Goal: Transaction & Acquisition: Purchase product/service

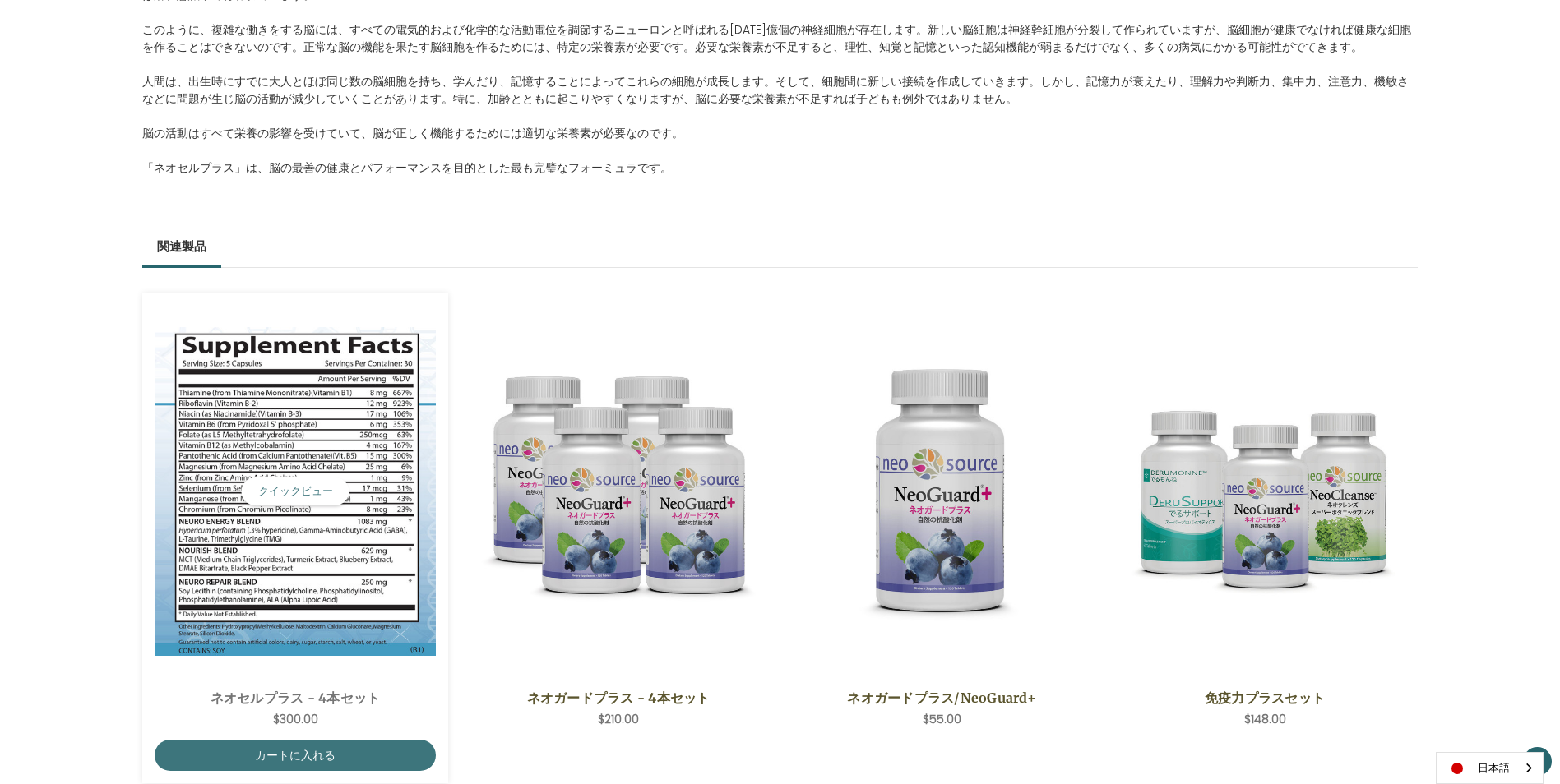
scroll to position [1068, 0]
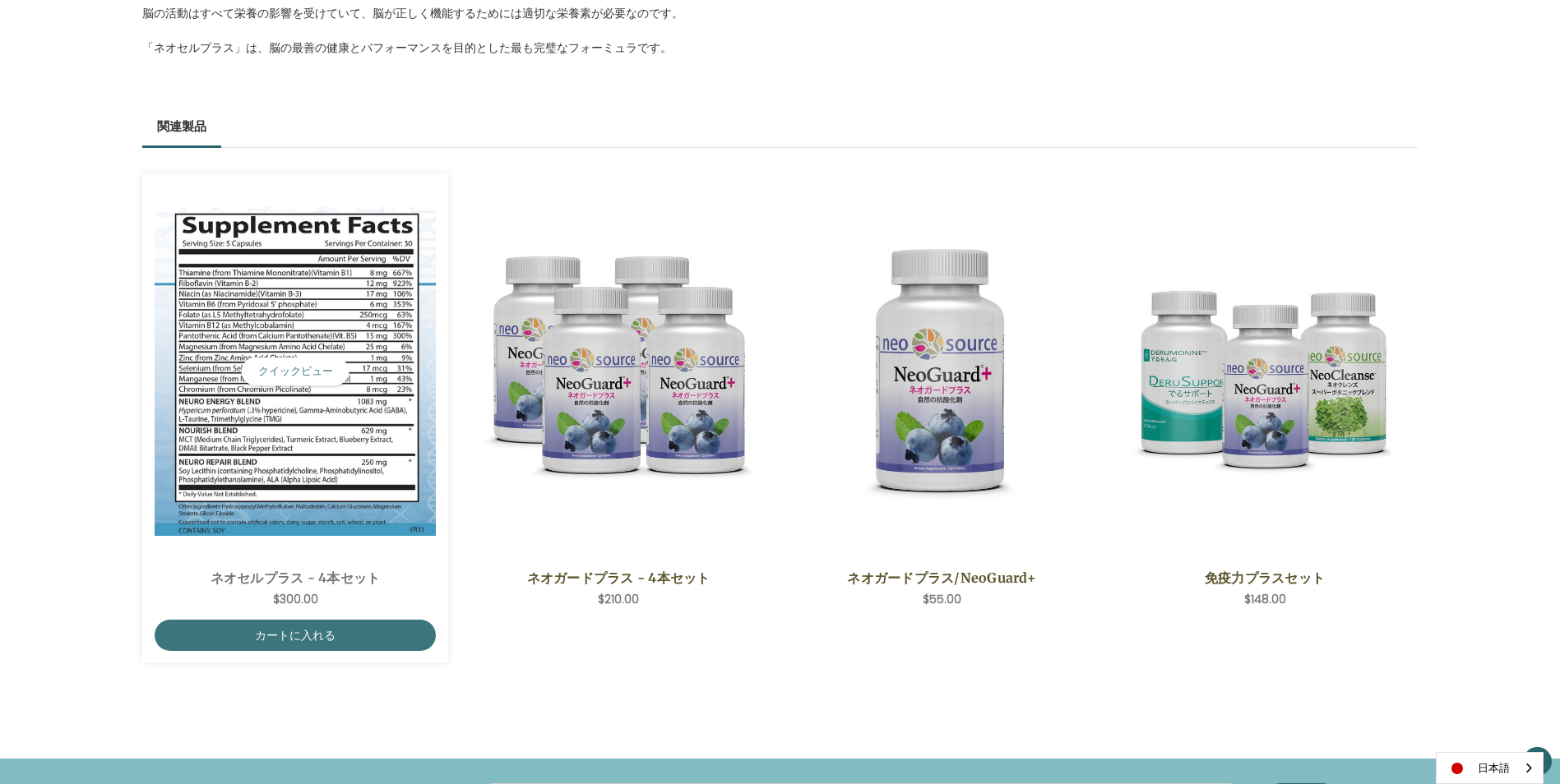
click at [318, 270] on img "NeoCell Plus - 4 Save Set,$300.00\a" at bounding box center [295, 371] width 281 height 328
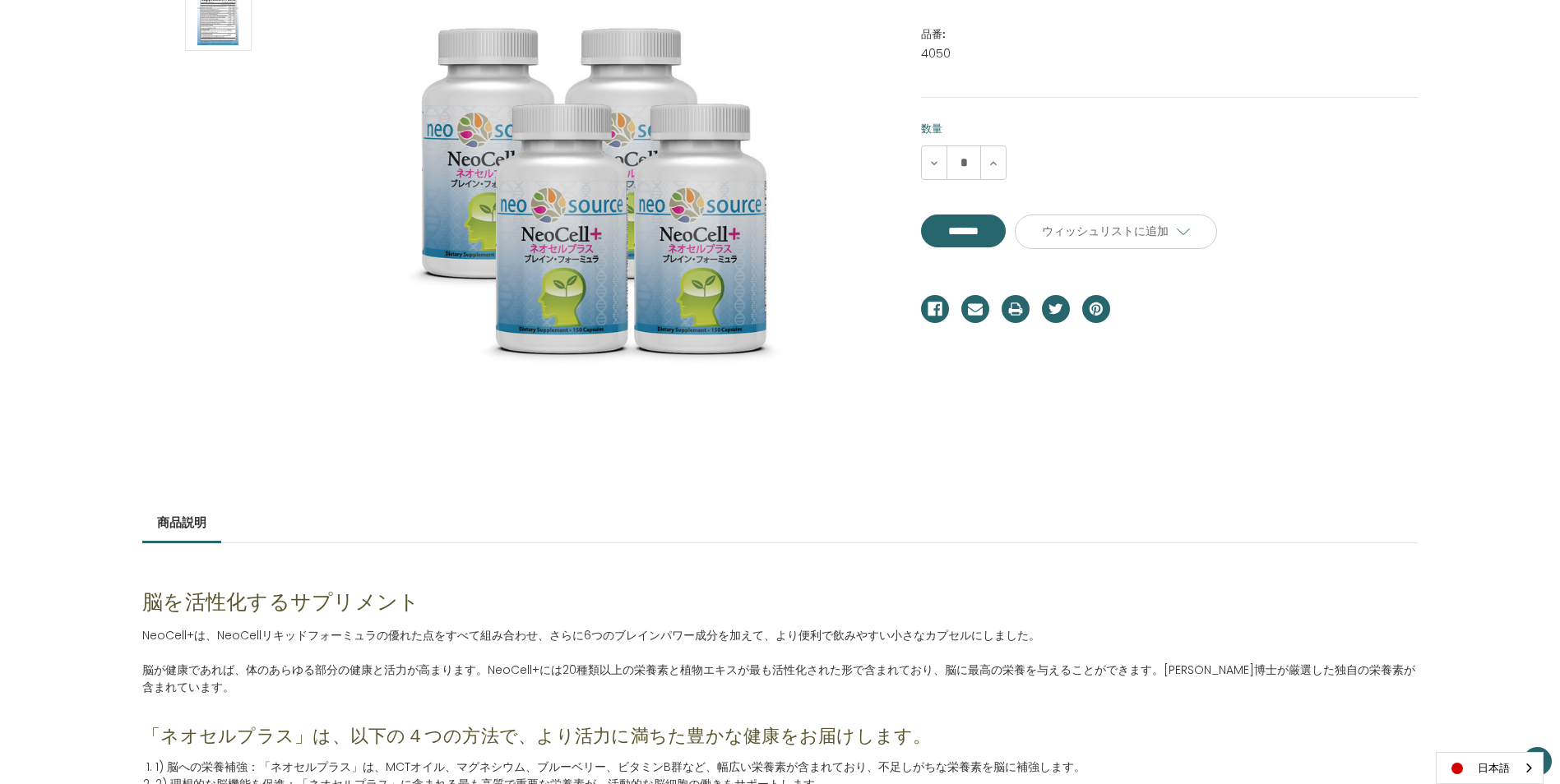
scroll to position [246, 0]
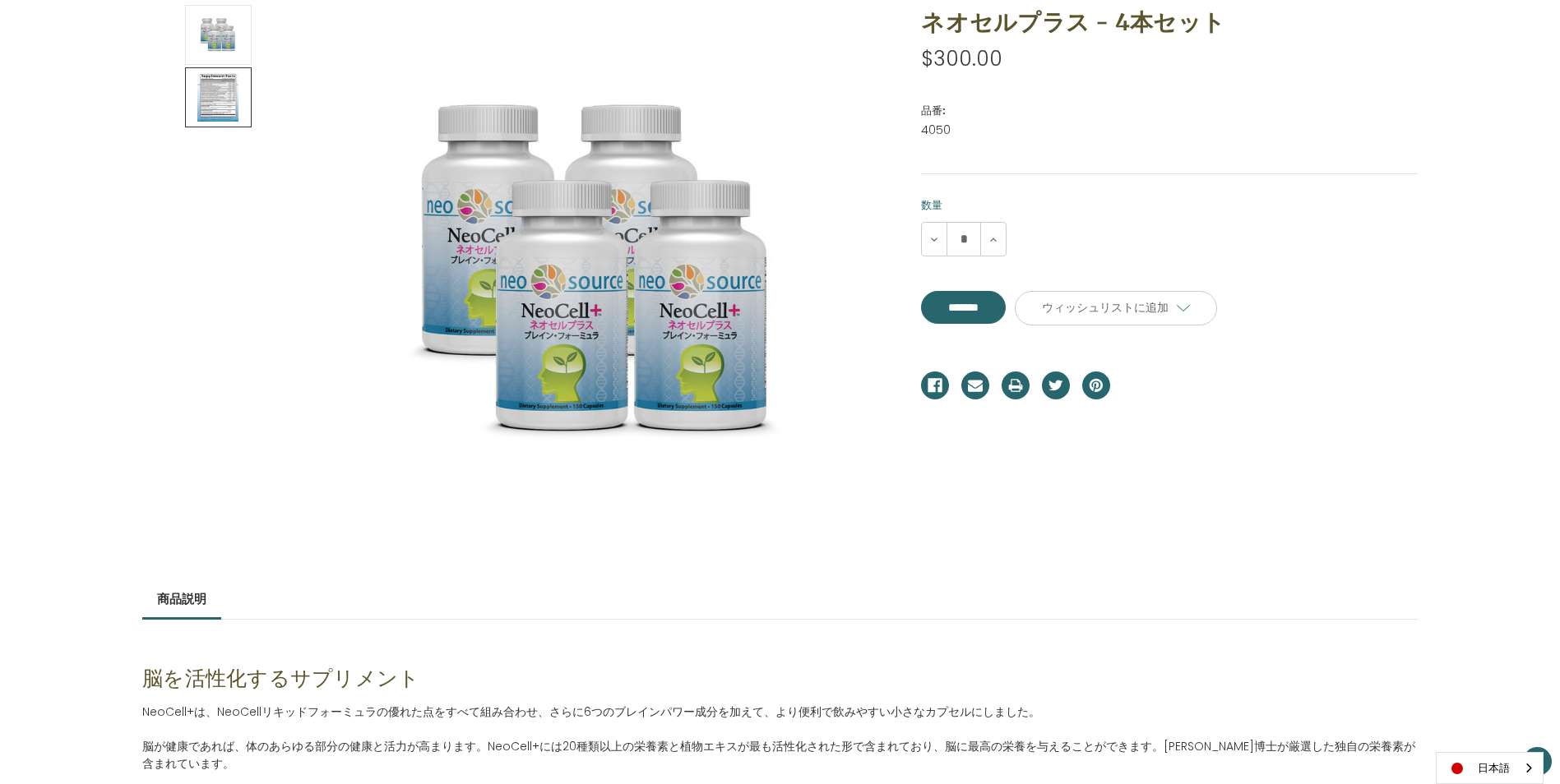
click at [215, 89] on img at bounding box center [217, 97] width 42 height 55
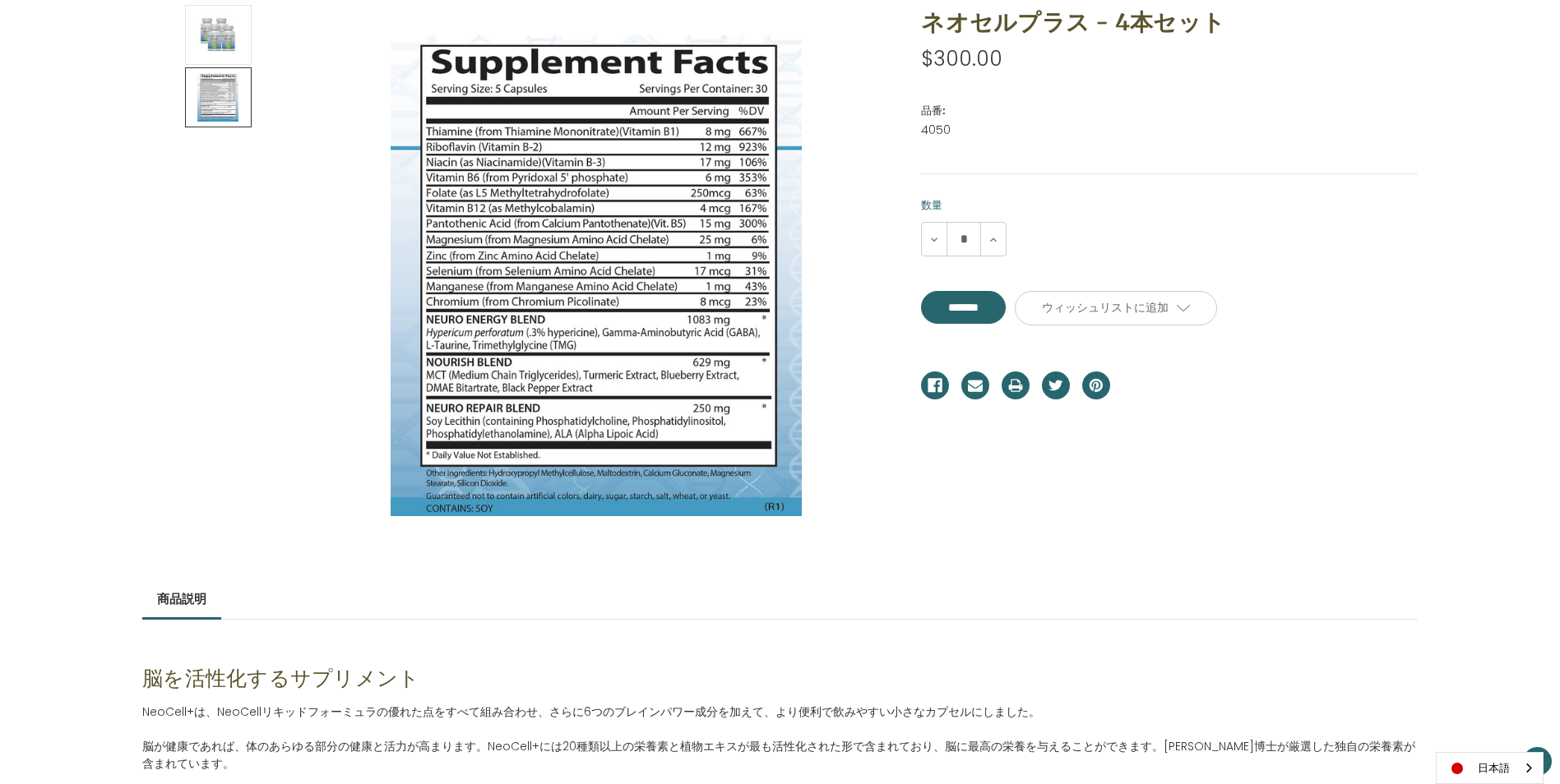
click at [901, 498] on section at bounding box center [520, 276] width 779 height 542
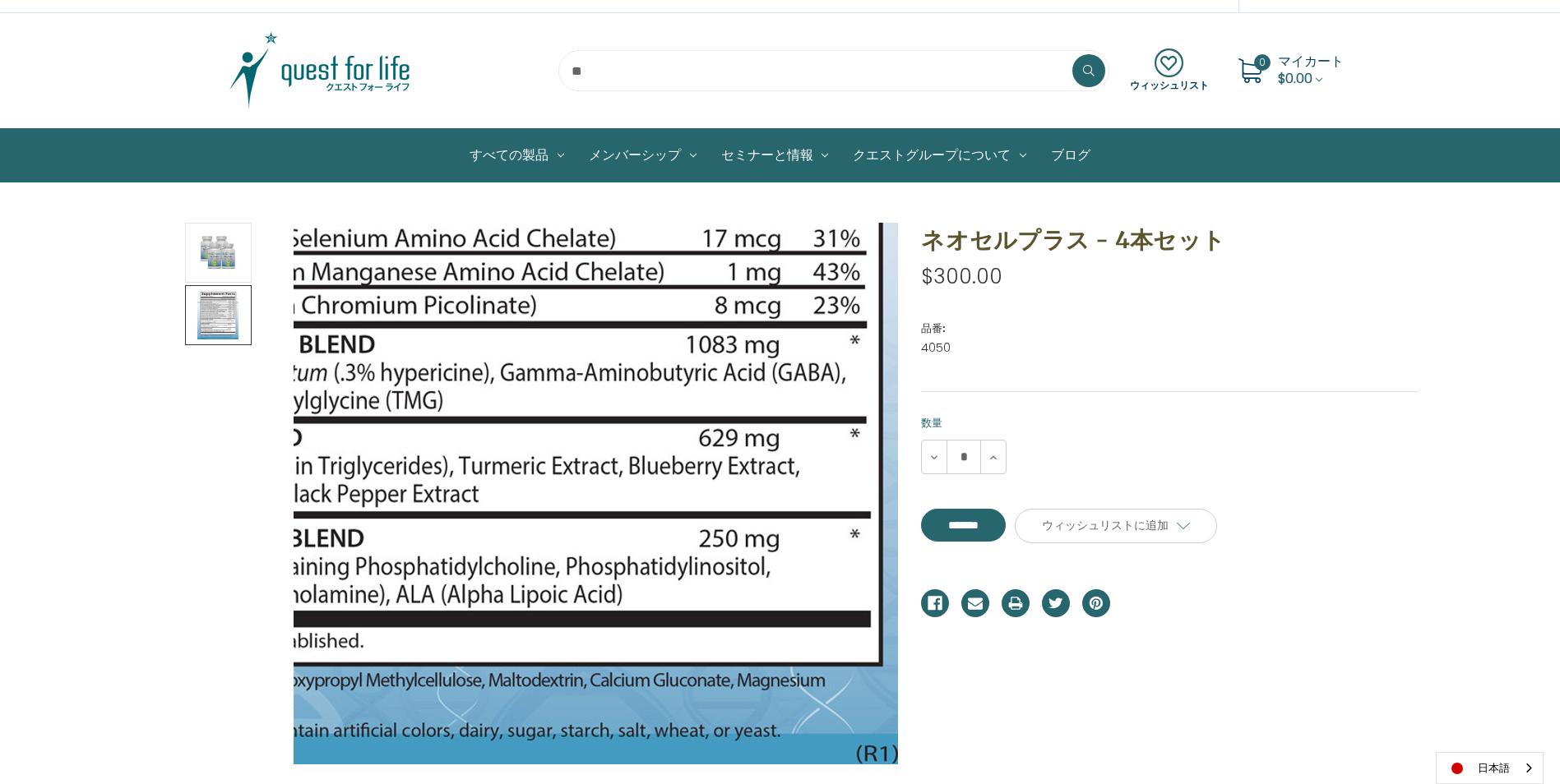
scroll to position [0, 0]
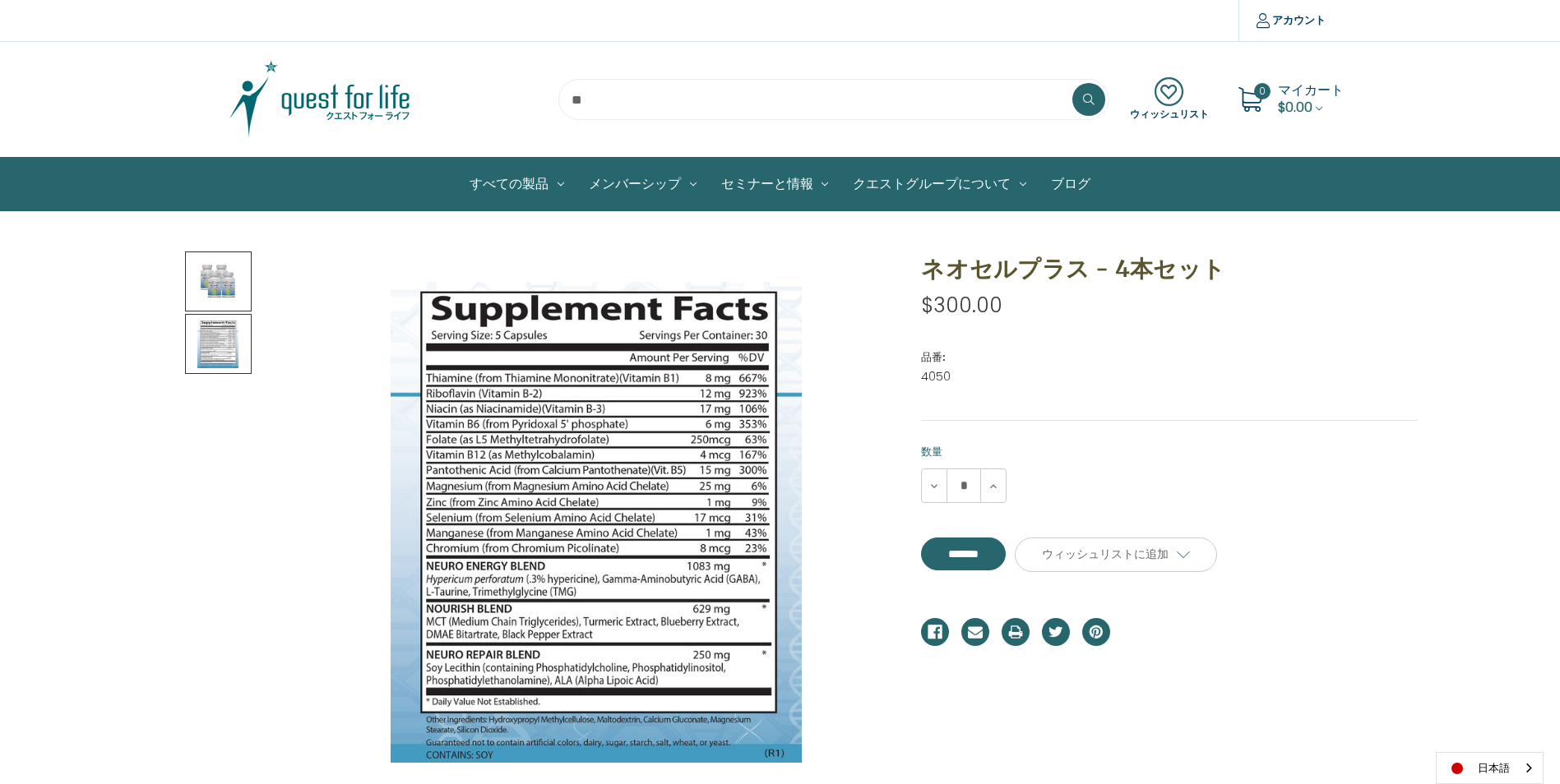
click at [208, 288] on img at bounding box center [217, 282] width 42 height 55
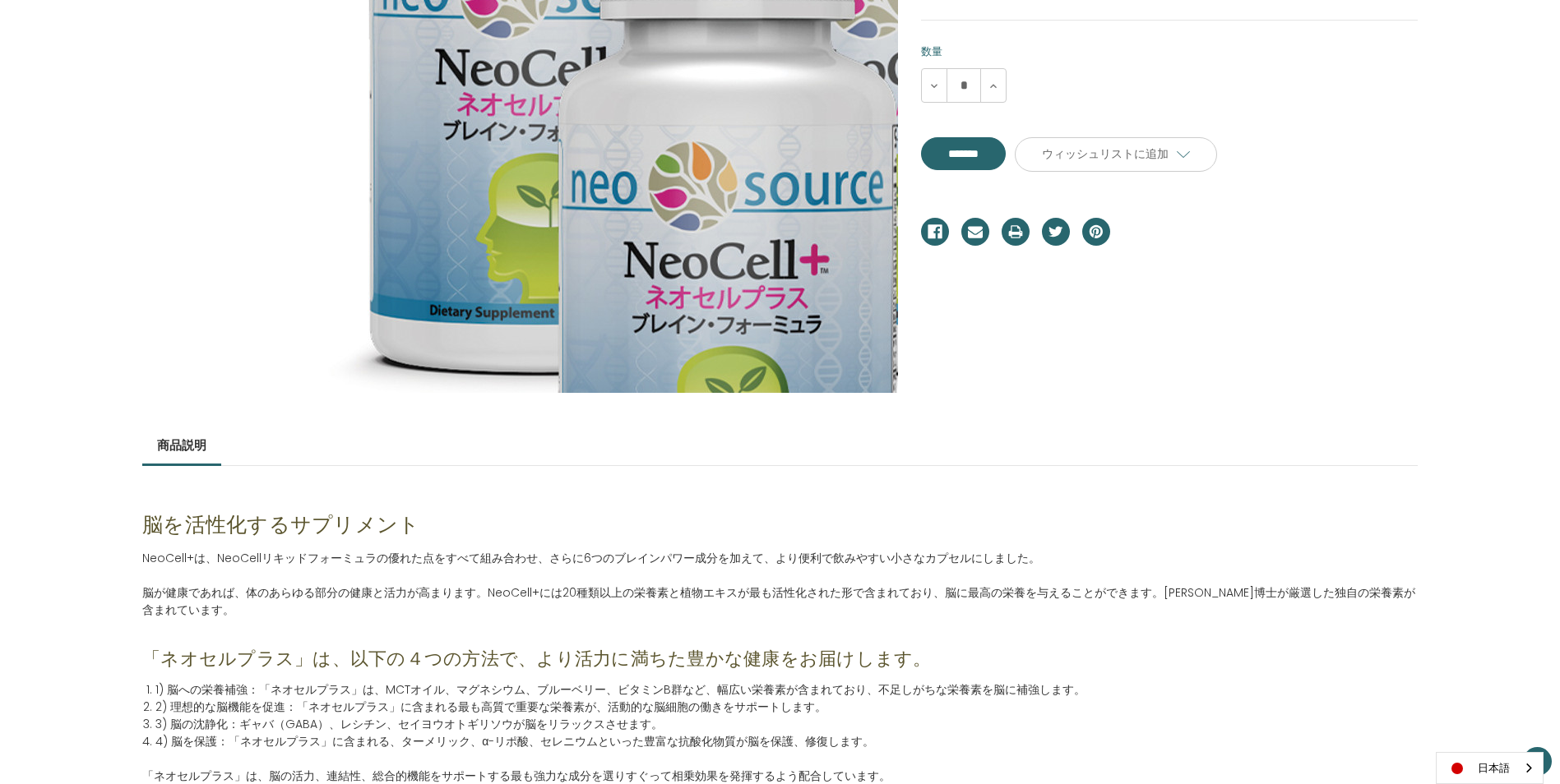
scroll to position [411, 0]
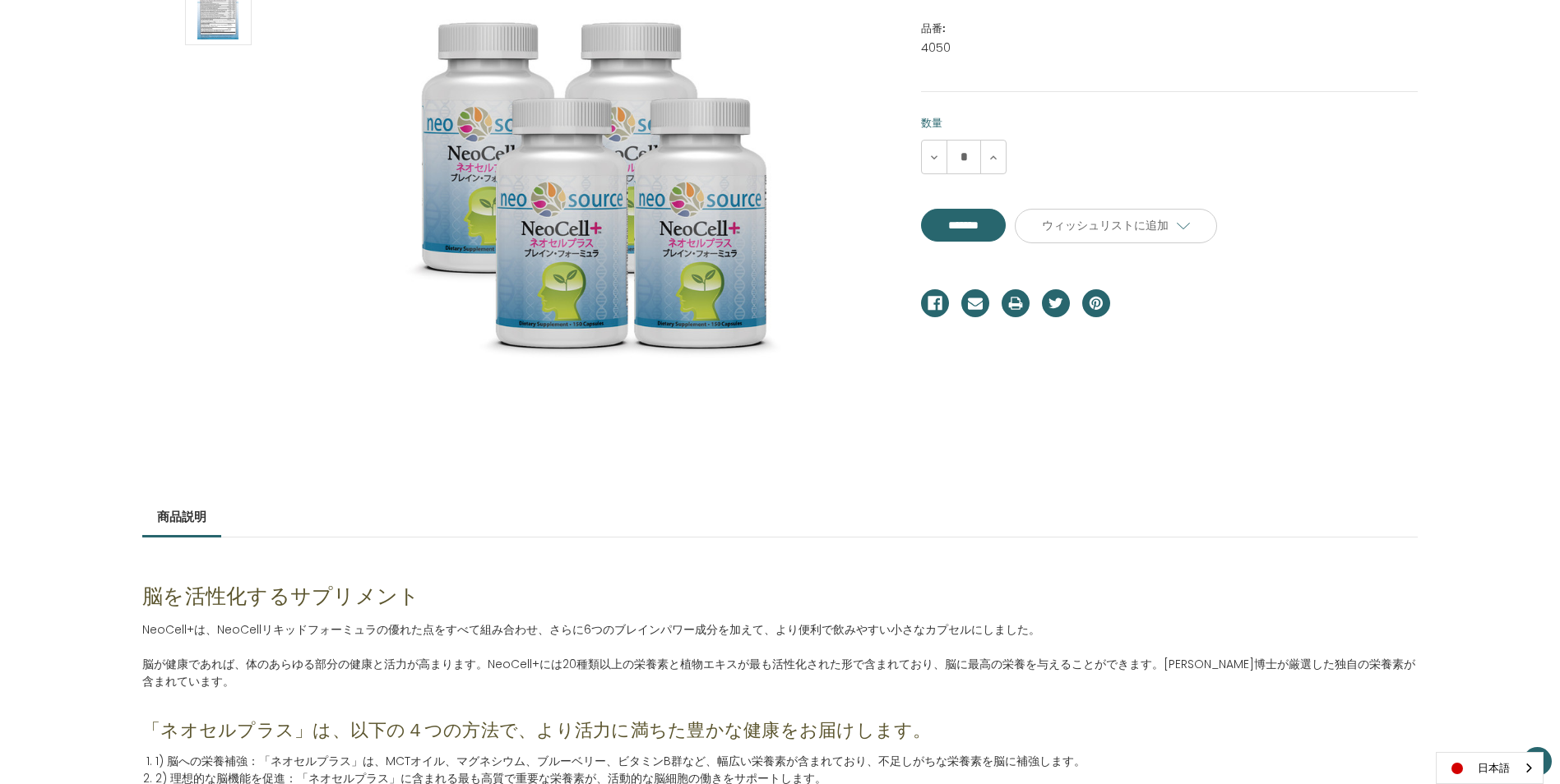
scroll to position [0, 0]
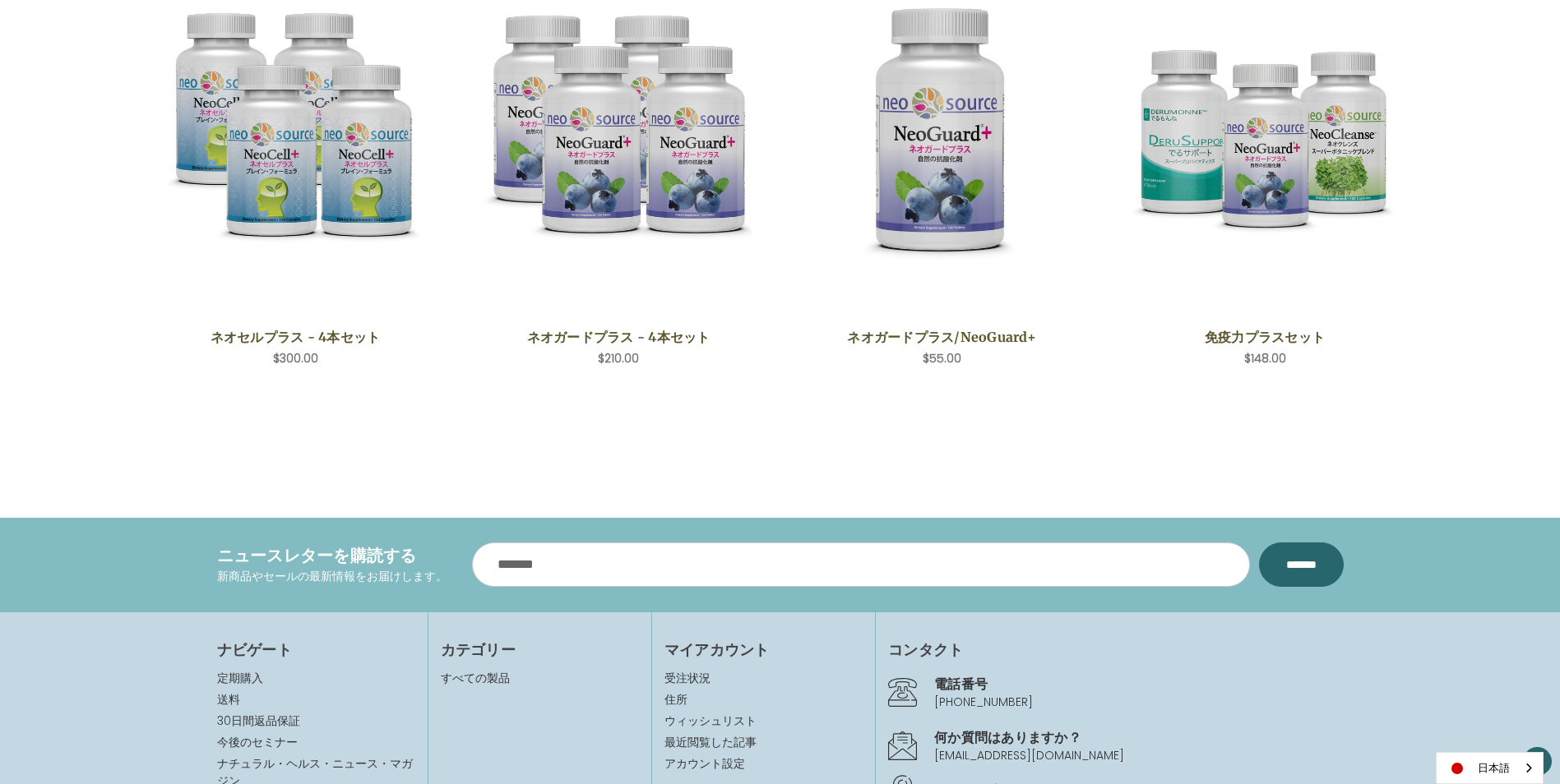
scroll to position [1315, 0]
